Goal: Find specific page/section: Find specific page/section

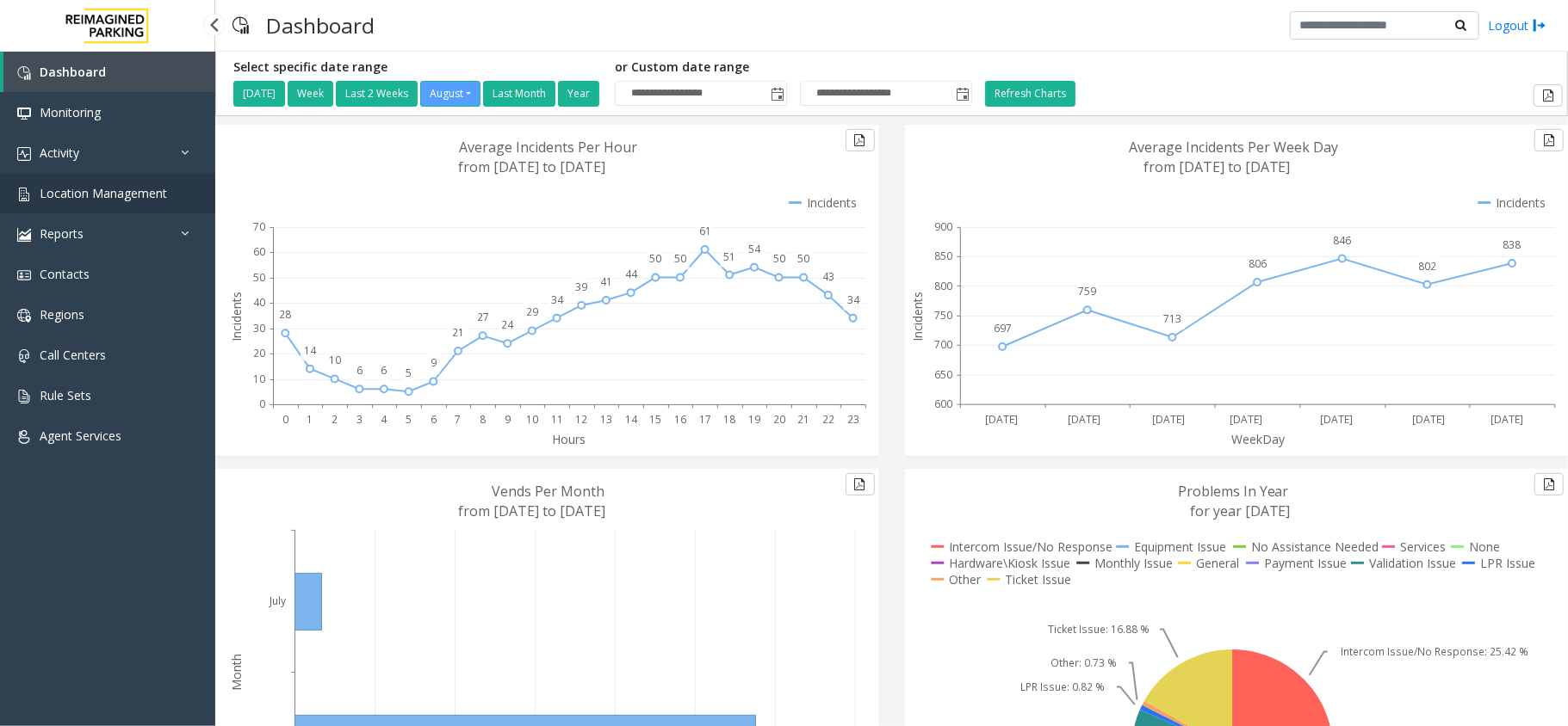
click at [112, 186] on span "Location Management" at bounding box center [104, 193] width 127 height 16
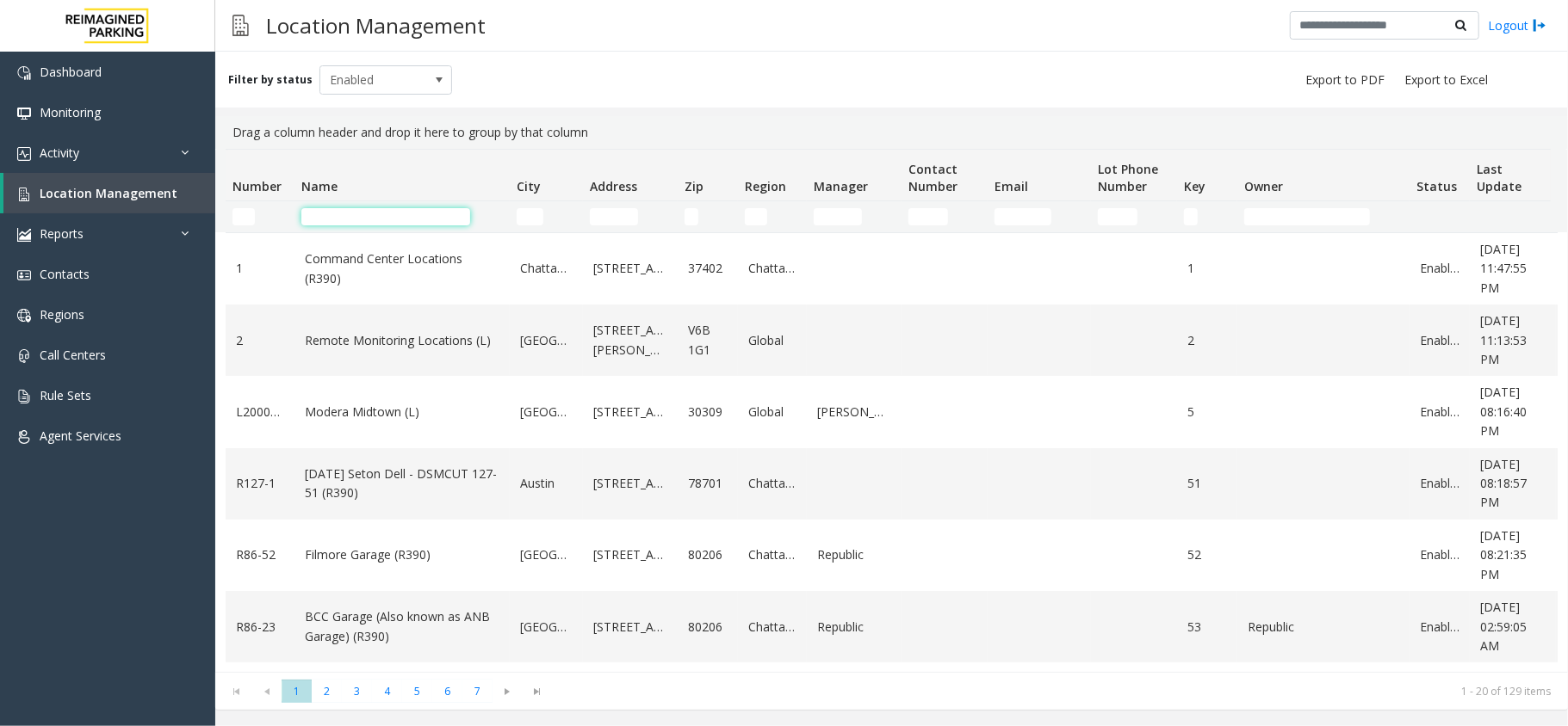
click at [369, 224] on input "Name Filter" at bounding box center [385, 217] width 168 height 17
click at [417, 220] on input "Name Filter" at bounding box center [385, 217] width 168 height 17
click at [406, 218] on input "Name Filter" at bounding box center [385, 217] width 168 height 17
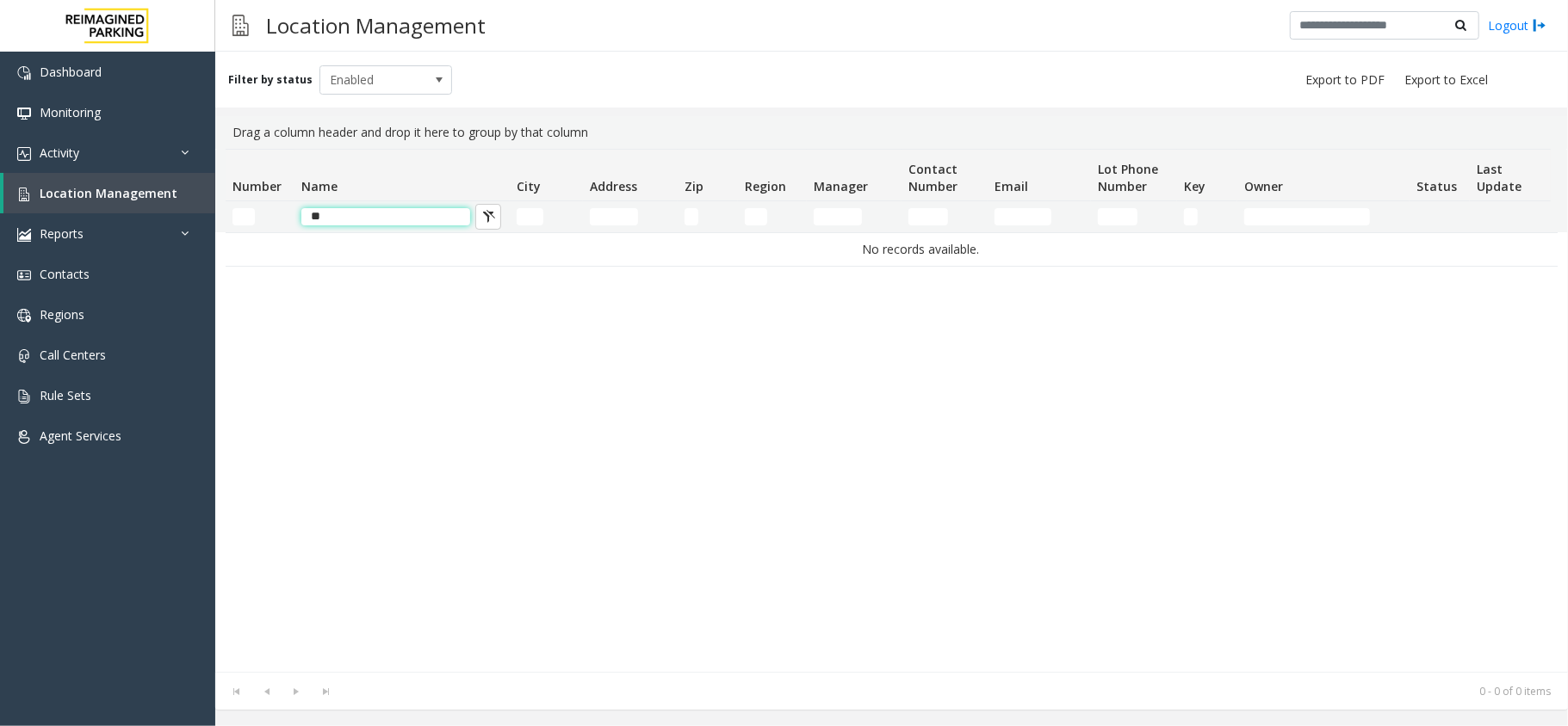
type input "*"
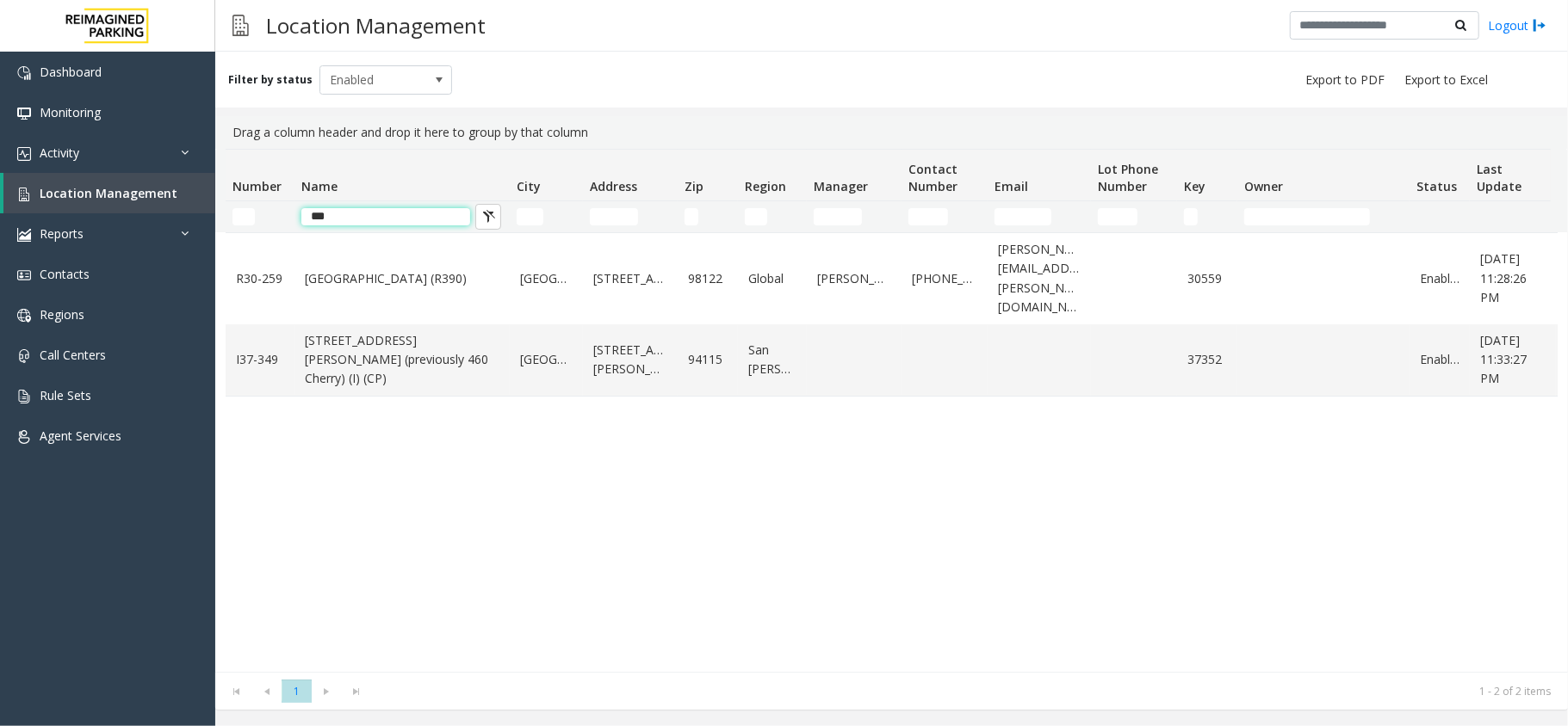
drag, startPoint x: 383, startPoint y: 222, endPoint x: 359, endPoint y: 214, distance: 25.3
click at [359, 214] on input "***" at bounding box center [385, 217] width 168 height 17
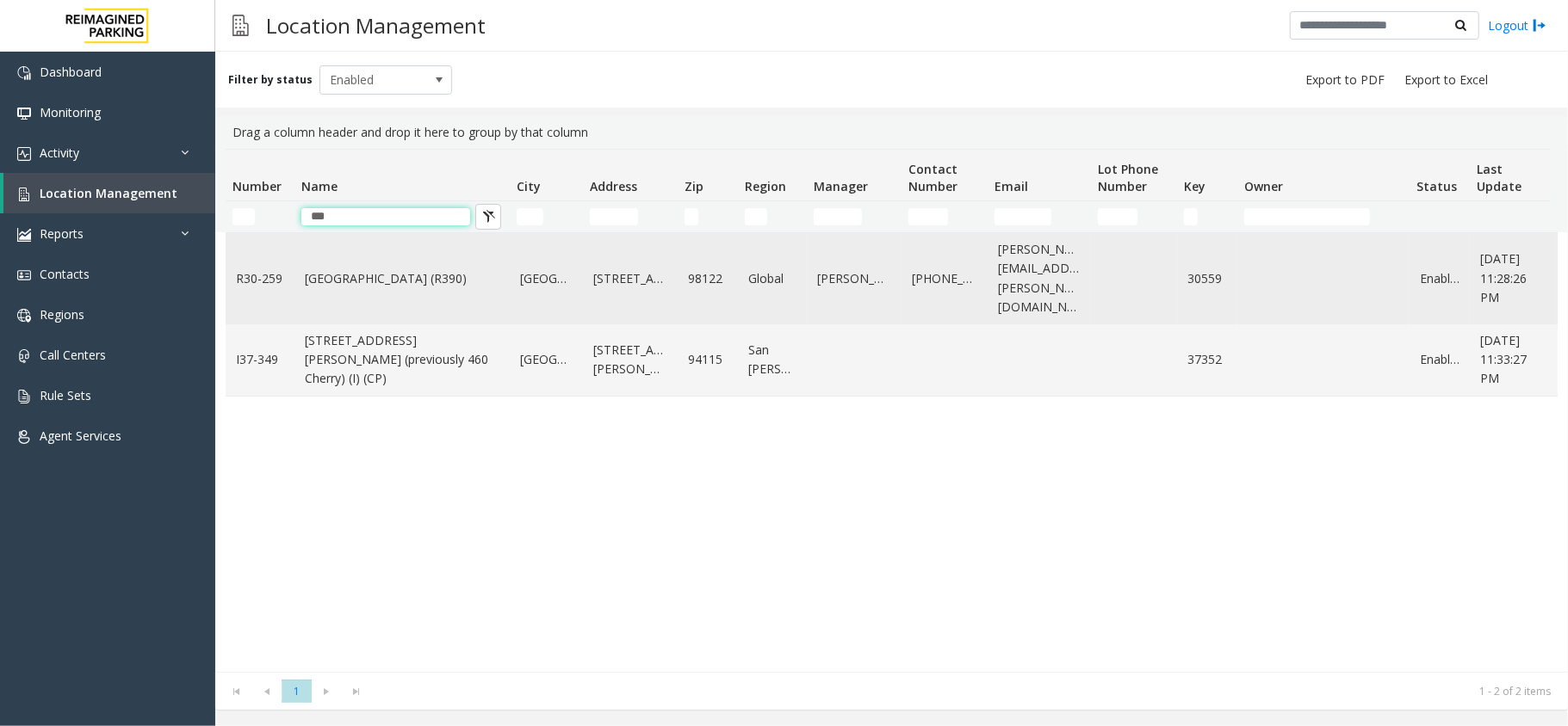
type input "***"
click at [349, 253] on td "Cherry Hill (R390)" at bounding box center [402, 278] width 215 height 91
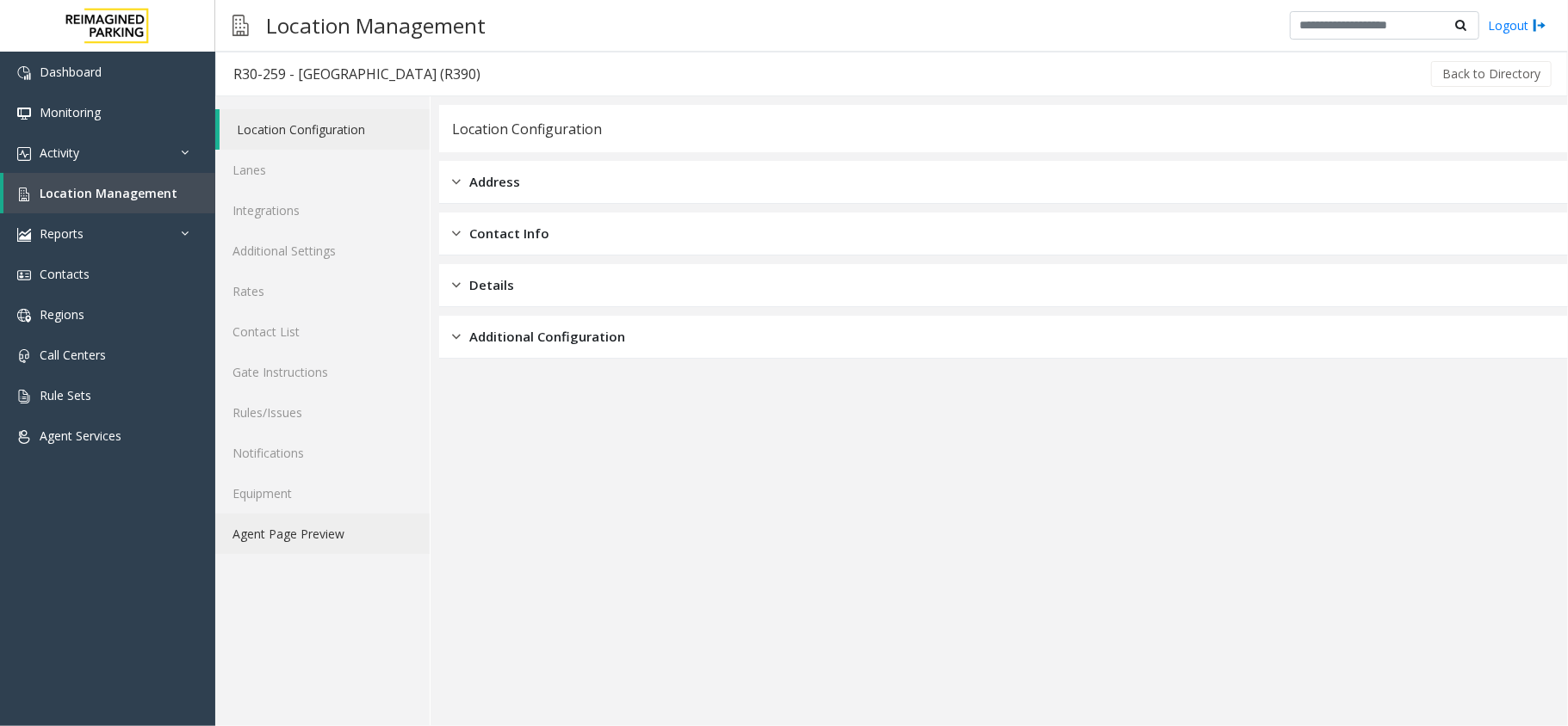
click at [304, 548] on link "Agent Page Preview" at bounding box center [321, 534] width 214 height 41
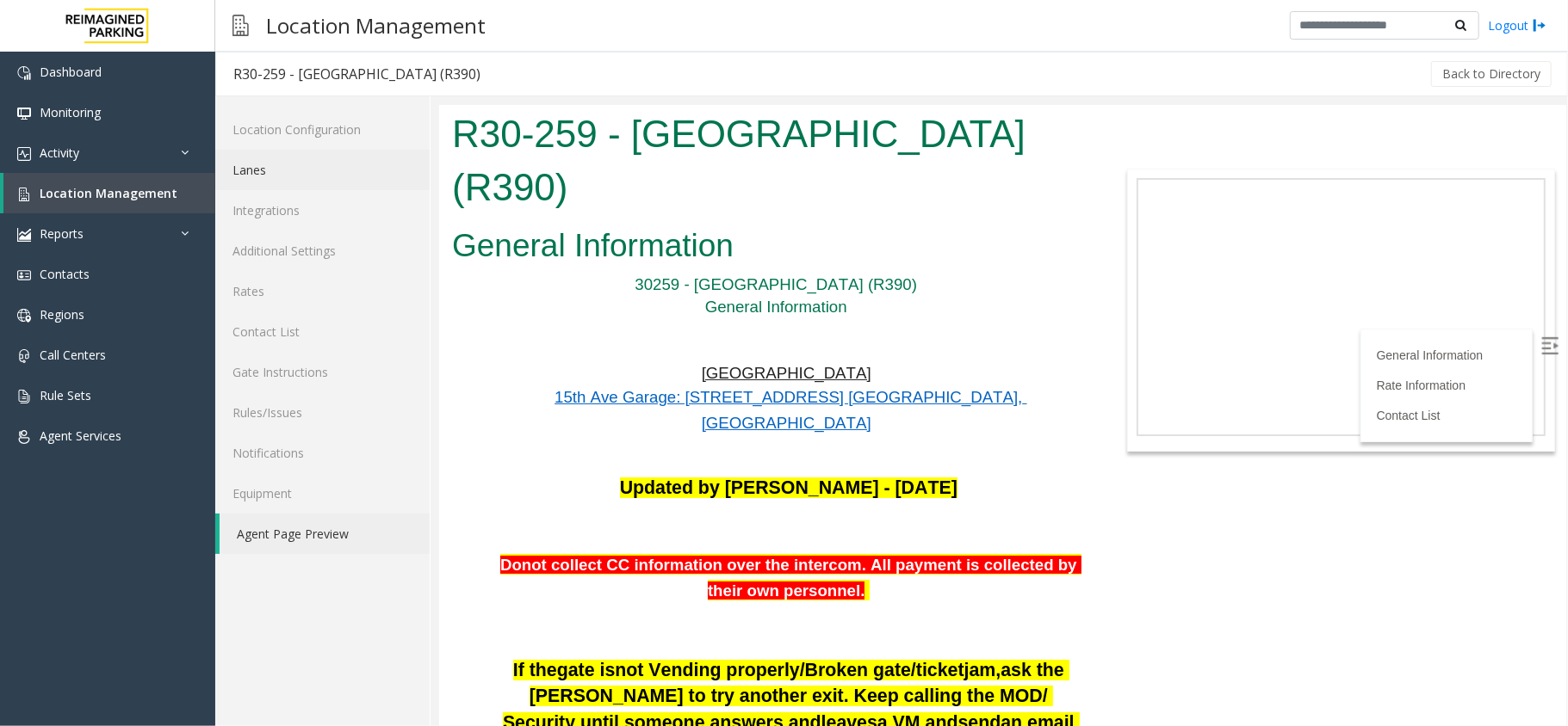
click at [282, 165] on link "Lanes" at bounding box center [321, 170] width 214 height 41
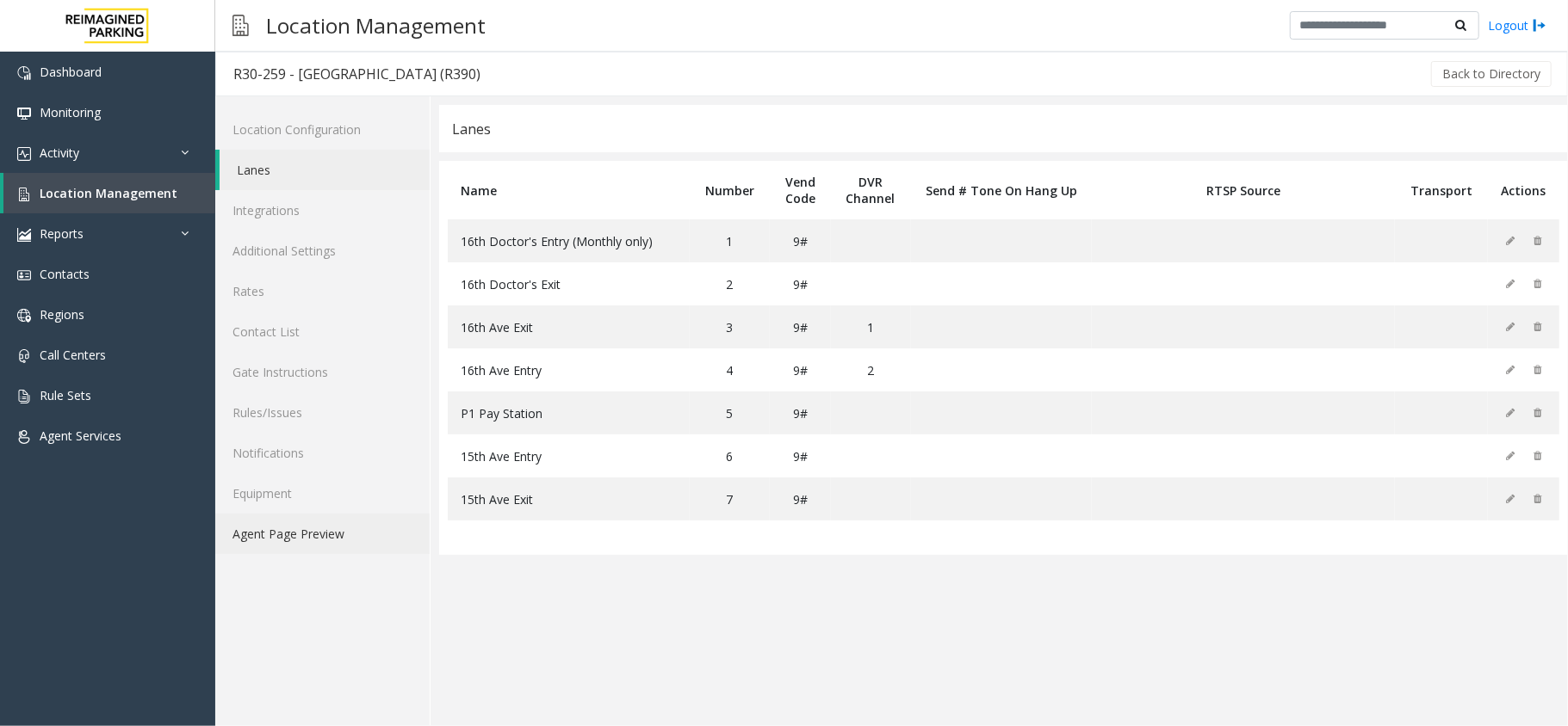
click at [321, 528] on link "Agent Page Preview" at bounding box center [321, 534] width 214 height 41
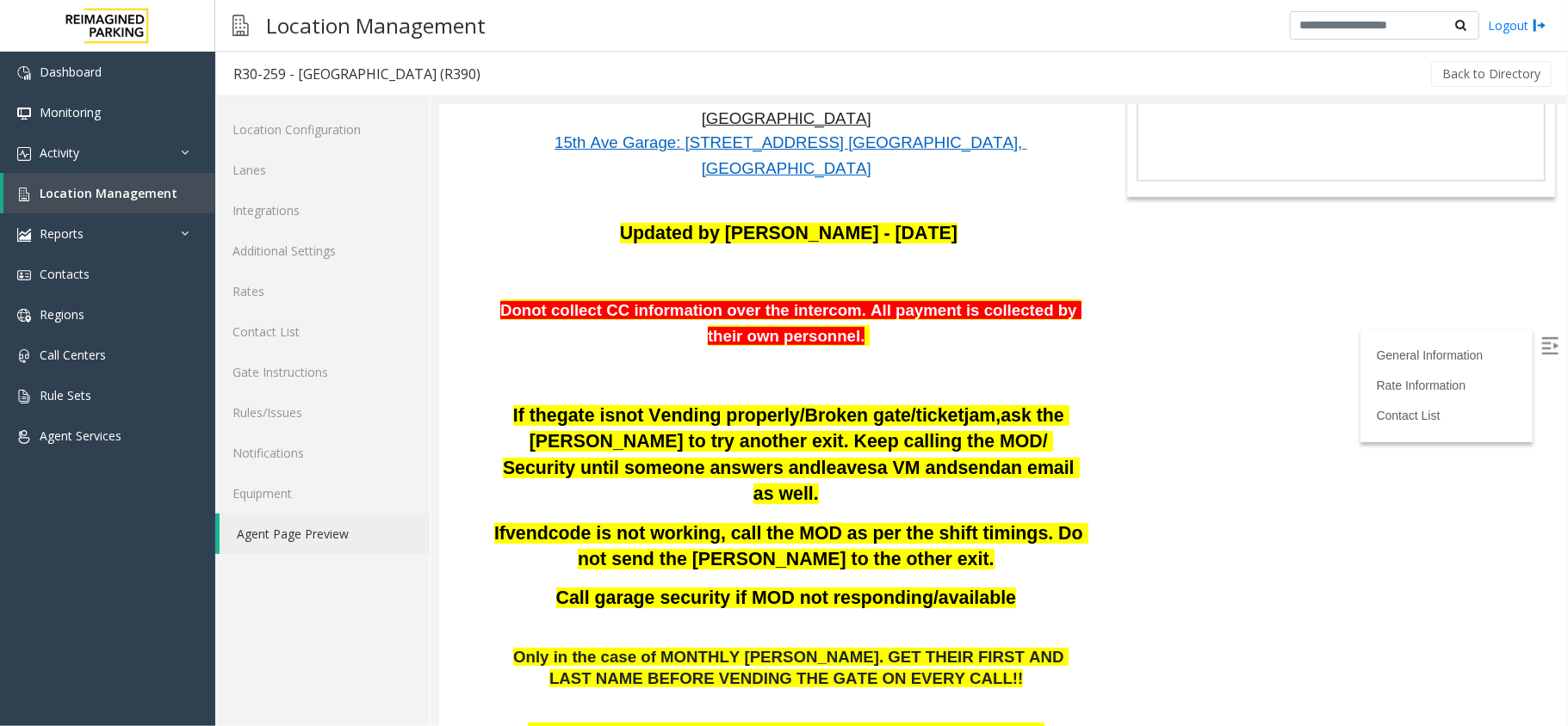
scroll to position [229, 0]
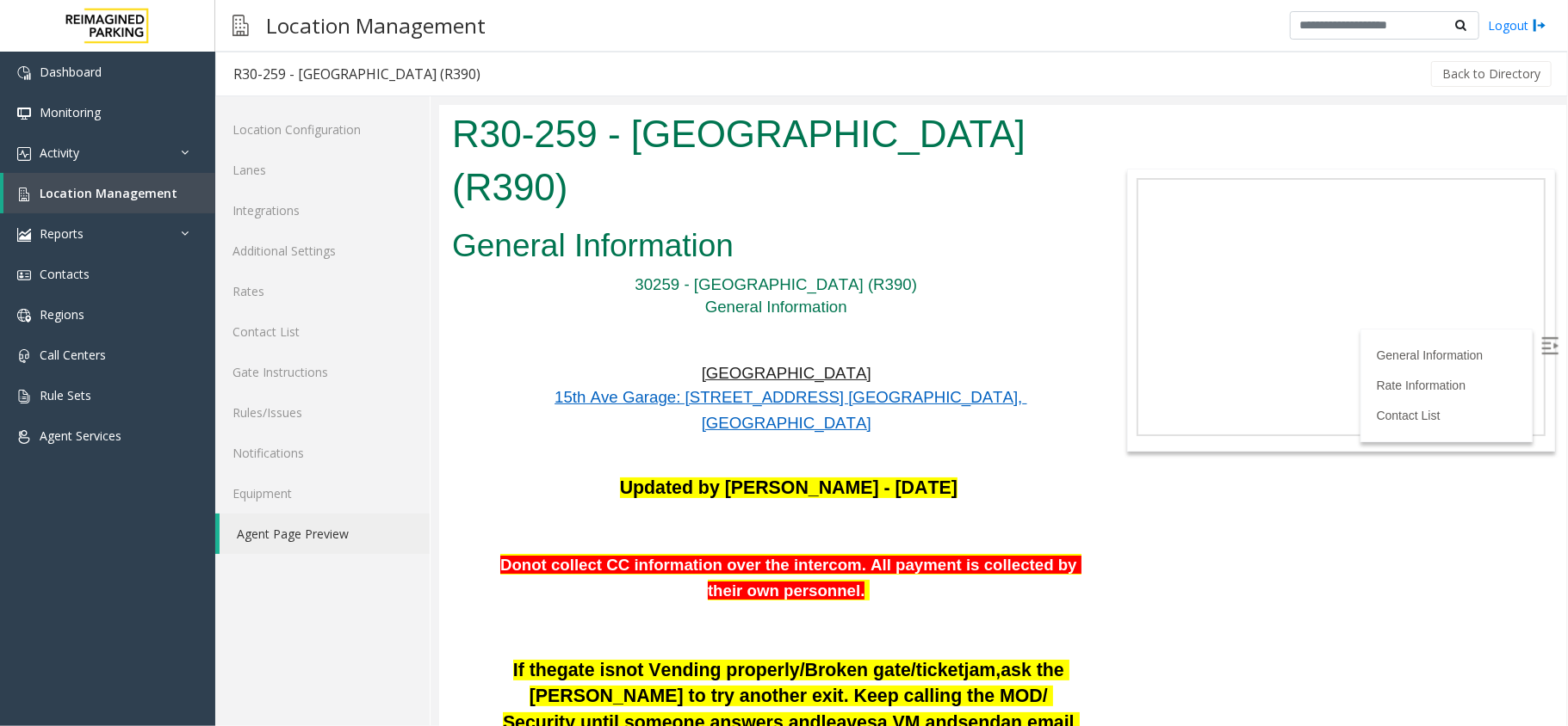
scroll to position [229, 0]
